Goal: Transaction & Acquisition: Purchase product/service

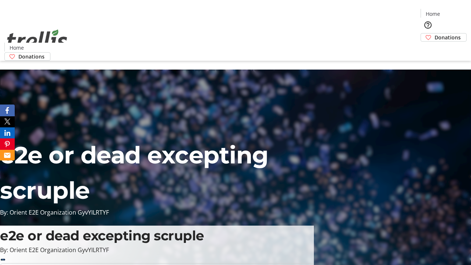
click at [434, 33] on span "Donations" at bounding box center [447, 37] width 26 height 8
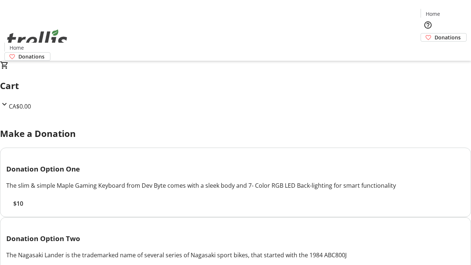
select select "CA"
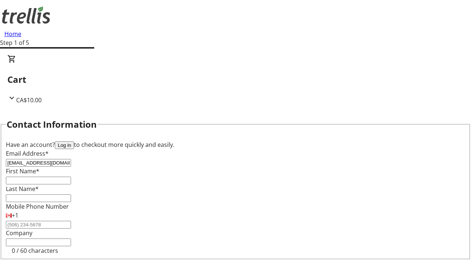
type input "[EMAIL_ADDRESS][DOMAIN_NAME]"
type input "Lucious"
type input "Wisozk"
type input "[STREET_ADDRESS][PERSON_NAME]"
type input "Kelowna"
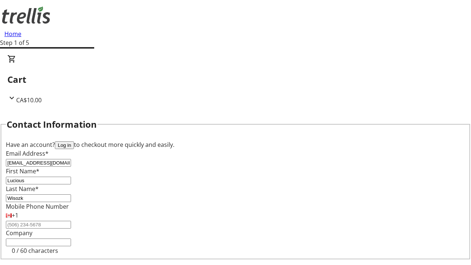
select select "BC"
type input "Kelowna"
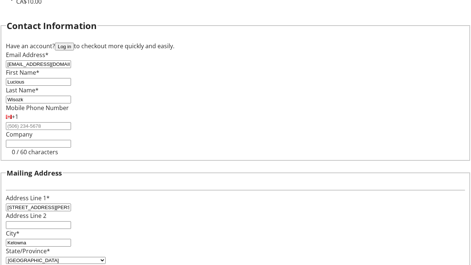
type input "V1Y 0C2"
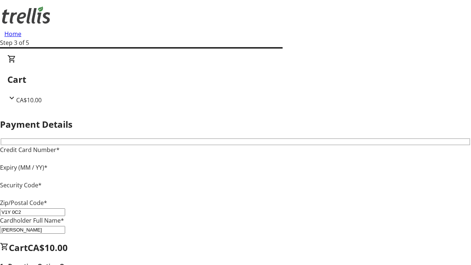
type input "V1Y 0C2"
